Goal: Task Accomplishment & Management: Manage account settings

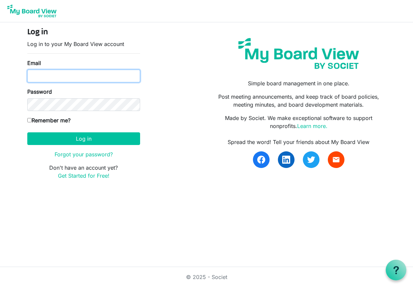
type input "[EMAIL_ADDRESS][DOMAIN_NAME]"
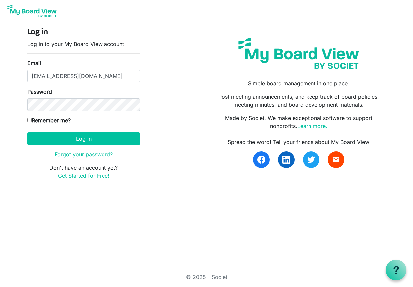
drag, startPoint x: 130, startPoint y: 120, endPoint x: 122, endPoint y: 118, distance: 8.4
click at [129, 119] on div "Remember me?" at bounding box center [83, 121] width 113 height 11
click at [92, 135] on button "Log in" at bounding box center [83, 138] width 113 height 13
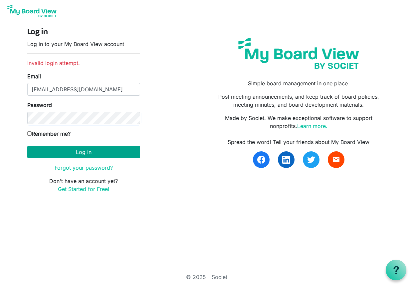
click at [73, 152] on button "Log in" at bounding box center [83, 152] width 113 height 13
click at [85, 152] on button "Log in" at bounding box center [83, 152] width 113 height 13
click at [79, 153] on button "Log in" at bounding box center [83, 152] width 113 height 13
